Goal: Task Accomplishment & Management: Complete application form

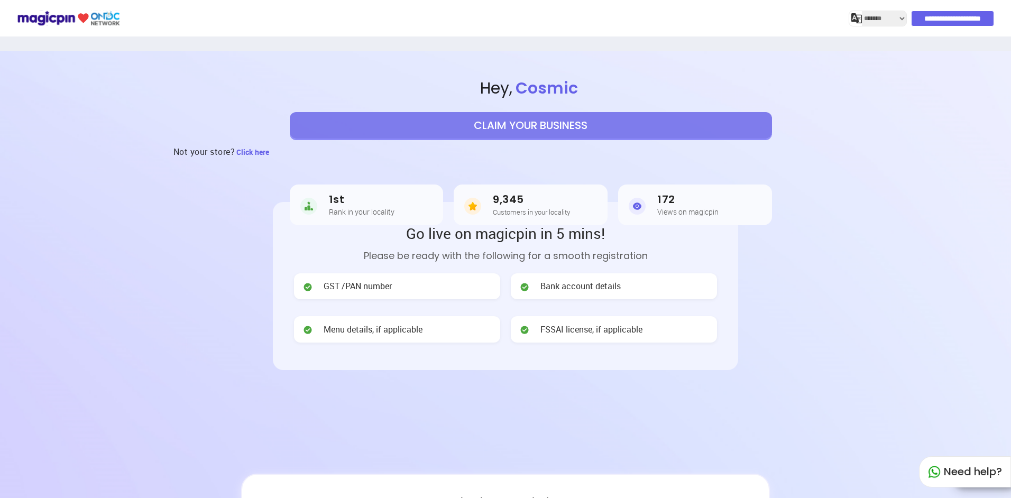
select select "*******"
click at [306, 286] on img at bounding box center [307, 287] width 11 height 11
click at [344, 282] on span "GST /PAN number" at bounding box center [358, 286] width 68 height 12
click at [334, 197] on h3 "1st" at bounding box center [362, 200] width 66 height 12
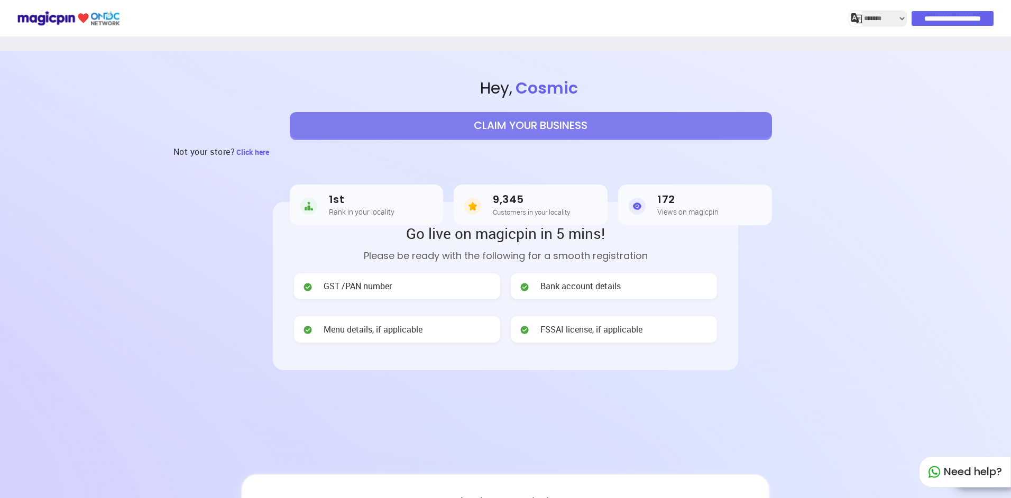
click at [569, 127] on button "CLAIM YOUR BUSINESS" at bounding box center [531, 125] width 482 height 26
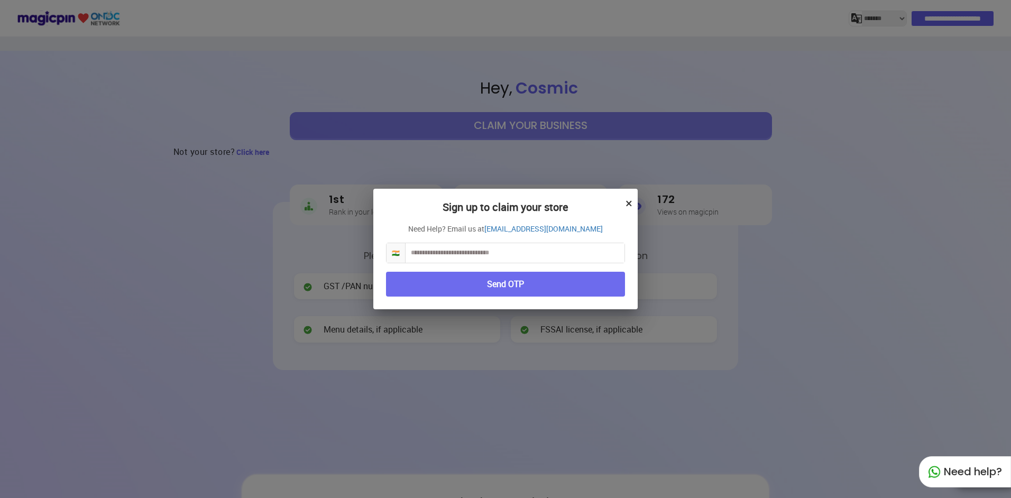
click at [628, 202] on button "×" at bounding box center [629, 203] width 7 height 18
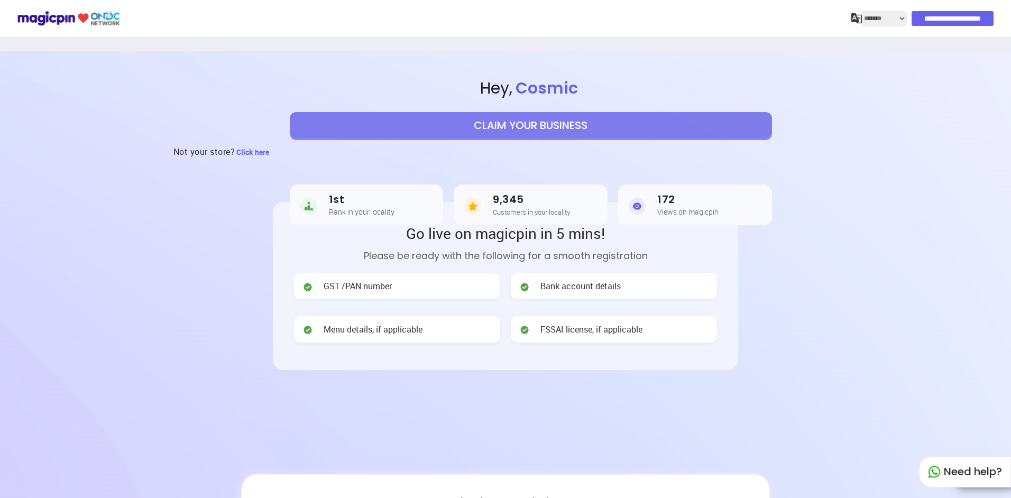
click at [508, 131] on button "CLAIM YOUR BUSINESS" at bounding box center [531, 125] width 482 height 26
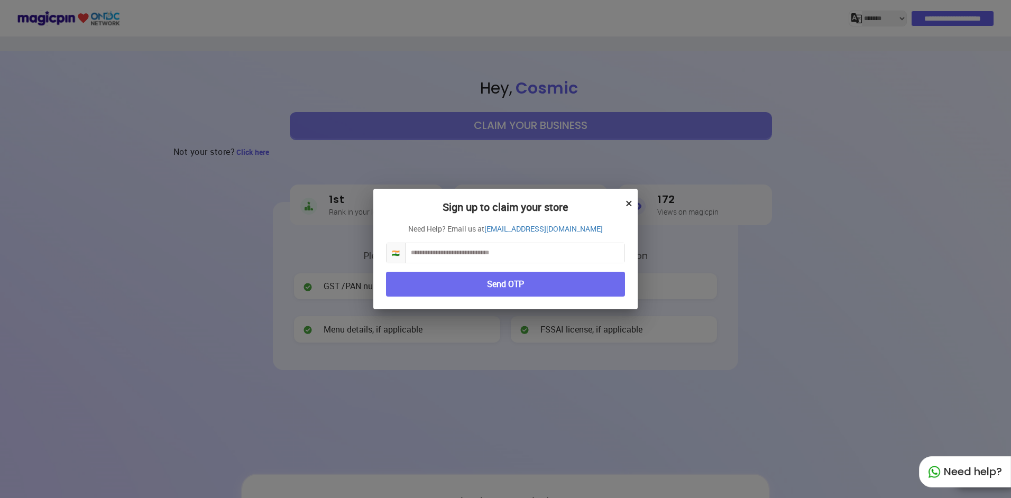
click at [484, 250] on input "text" at bounding box center [515, 253] width 219 height 20
click at [632, 203] on button "×" at bounding box center [629, 203] width 7 height 18
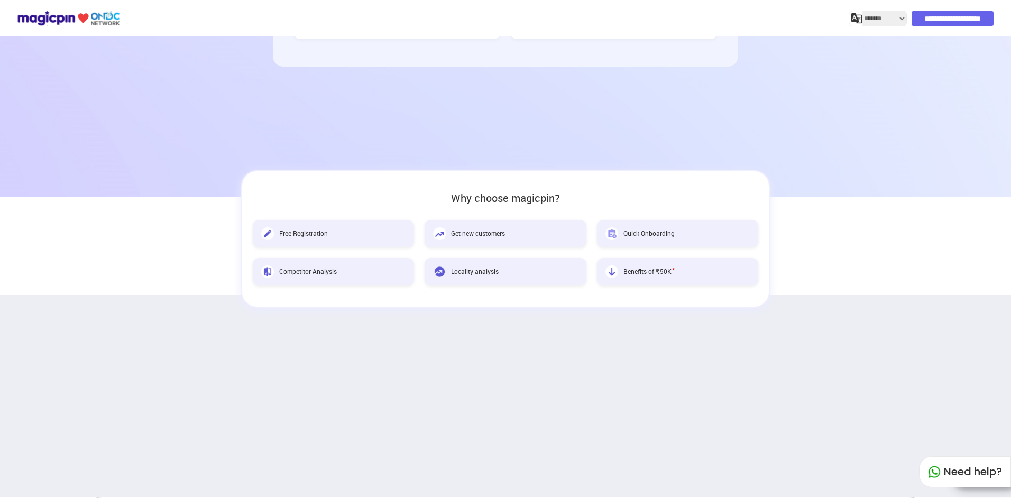
scroll to position [317, 0]
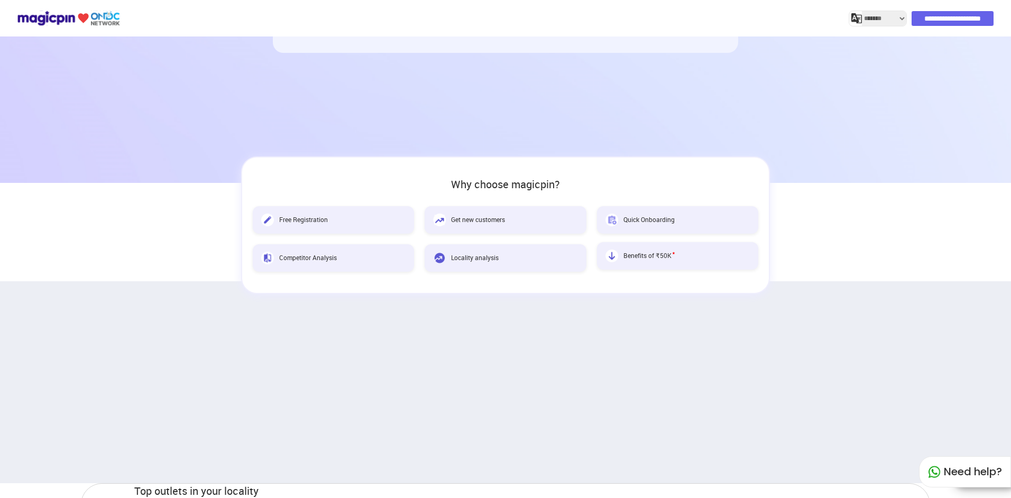
click at [631, 254] on span "Benefits of ₹50K *" at bounding box center [648, 255] width 51 height 9
click at [463, 256] on span "Locality analysis" at bounding box center [475, 255] width 48 height 9
click at [438, 256] on img at bounding box center [439, 256] width 13 height 13
click at [323, 254] on span "Competitor Analysis" at bounding box center [308, 255] width 58 height 9
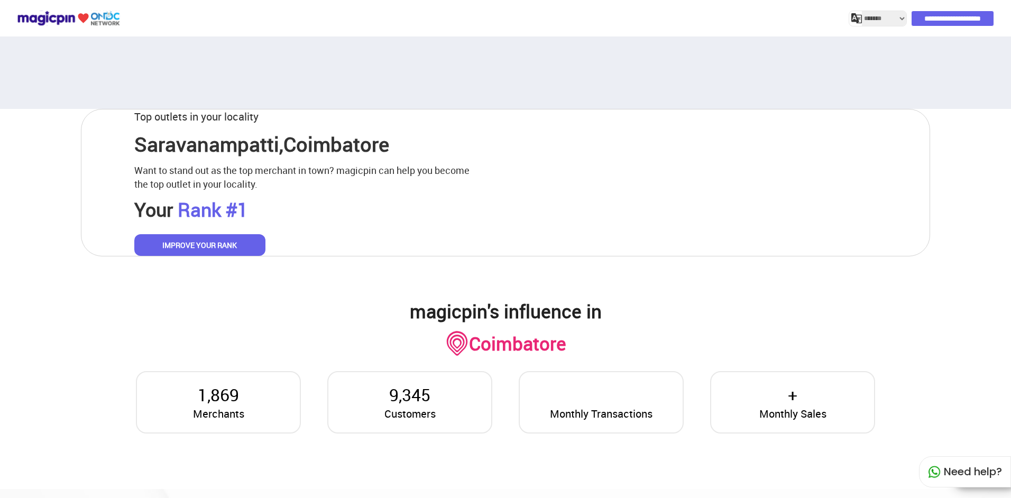
scroll to position [636, 0]
